Goal: Task Accomplishment & Management: Manage account settings

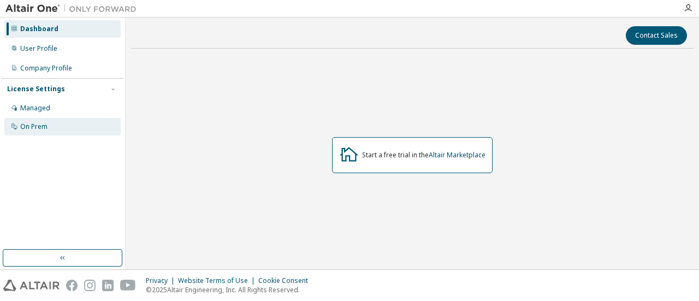
click at [43, 129] on div "On Prem" at bounding box center [33, 126] width 27 height 9
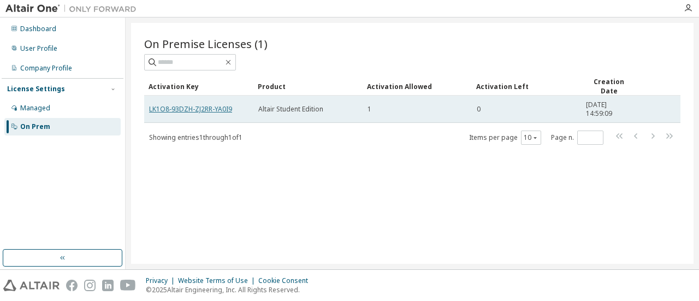
click at [208, 111] on link "LK1O8-93DZH-ZJ2RR-YA0I9" at bounding box center [190, 108] width 83 height 9
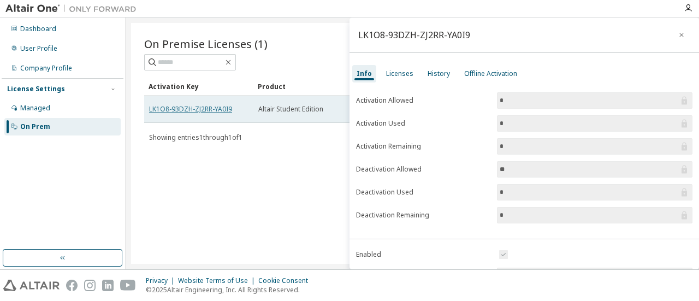
click at [203, 107] on link "LK1O8-93DZH-ZJ2RR-YA0I9" at bounding box center [190, 108] width 83 height 9
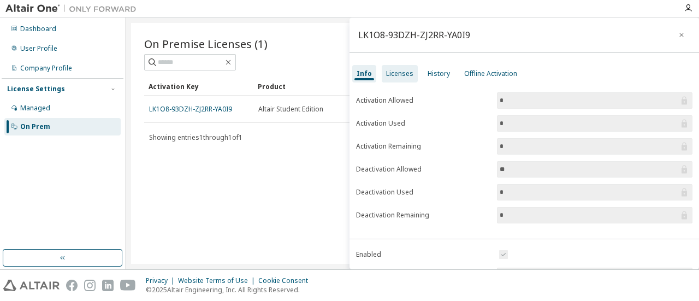
click at [401, 79] on div "Licenses" at bounding box center [400, 73] width 36 height 17
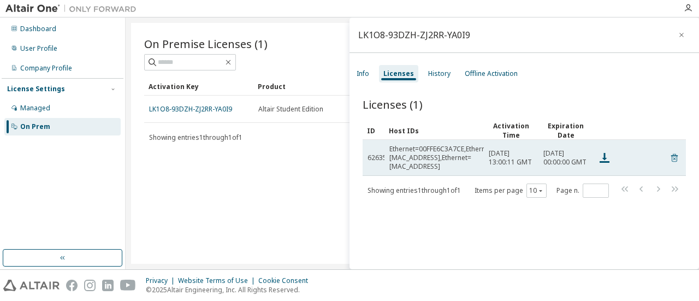
click at [670, 158] on icon at bounding box center [675, 157] width 10 height 13
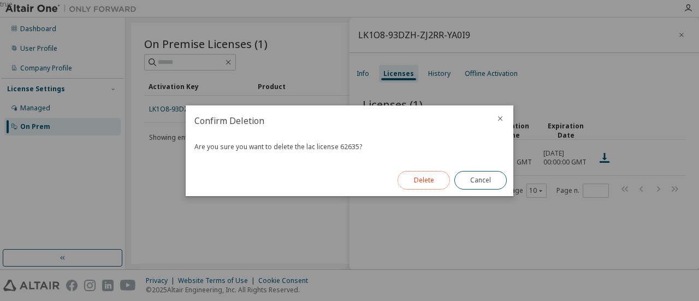
click at [429, 179] on button "Delete" at bounding box center [424, 180] width 52 height 19
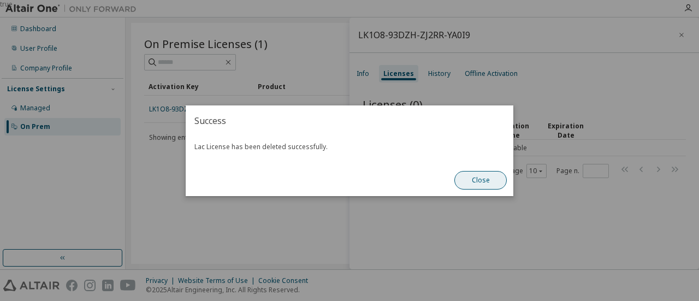
click at [477, 178] on button "Close" at bounding box center [480, 180] width 52 height 19
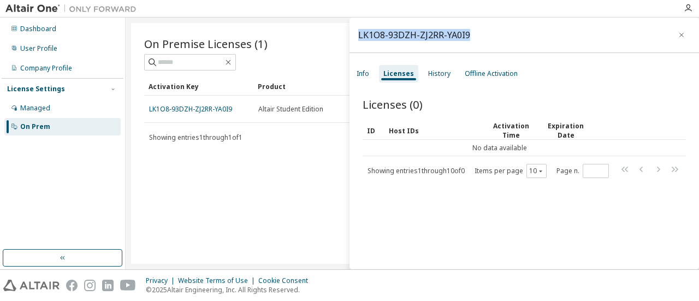
drag, startPoint x: 357, startPoint y: 35, endPoint x: 470, endPoint y: 32, distance: 112.6
click at [470, 32] on div "LK1O8-93DZH-ZJ2RR-YA0I9" at bounding box center [525, 34] width 350 height 35
copy div "LK1O8-93DZH-ZJ2RR-YA0I9"
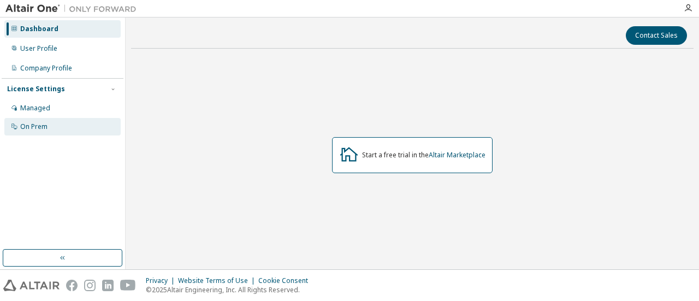
click at [30, 122] on div "On Prem" at bounding box center [33, 126] width 27 height 9
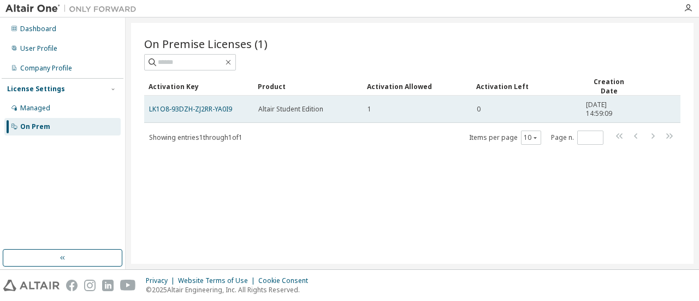
click at [225, 114] on td "LK1O8-93DZH-ZJ2RR-YA0I9" at bounding box center [198, 109] width 109 height 27
click at [213, 108] on link "LK1O8-93DZH-ZJ2RR-YA0I9" at bounding box center [190, 108] width 83 height 9
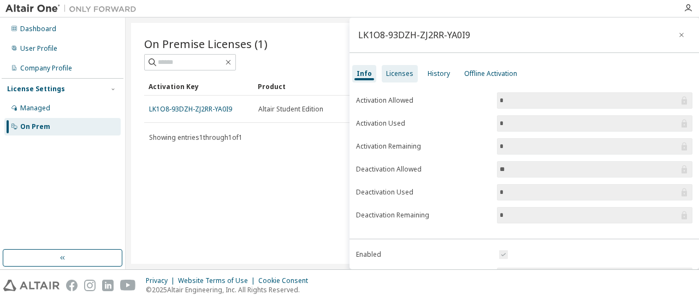
click at [400, 75] on div "Licenses" at bounding box center [399, 73] width 27 height 9
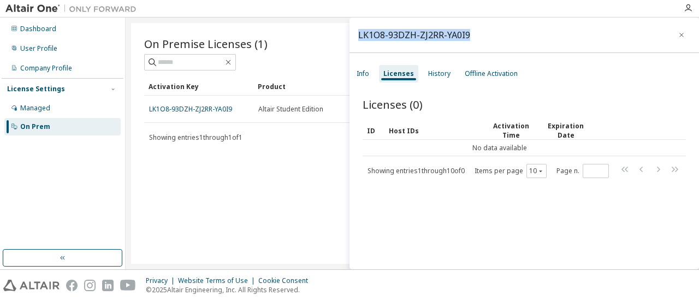
drag, startPoint x: 469, startPoint y: 33, endPoint x: 354, endPoint y: 40, distance: 114.9
click at [354, 40] on div "LK1O8-93DZH-ZJ2RR-YA0I9" at bounding box center [525, 34] width 350 height 35
copy div "LK1O8-93DZH-ZJ2RR-YA0I9"
